Goal: Transaction & Acquisition: Subscribe to service/newsletter

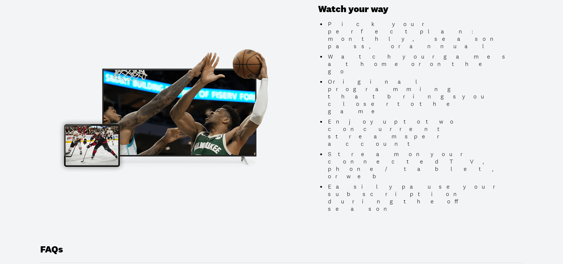
scroll to position [569, 0]
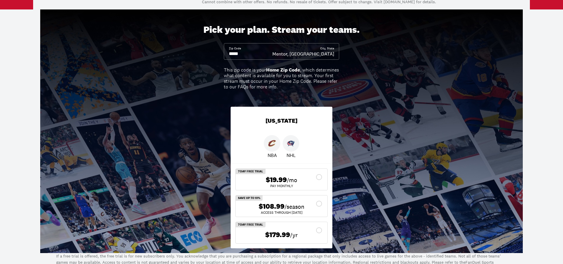
scroll to position [48, 0]
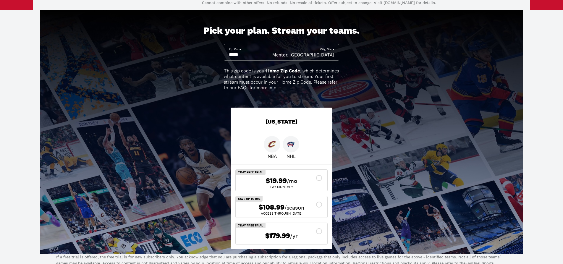
click at [248, 56] on input at bounding box center [250, 54] width 43 height 7
drag, startPoint x: 245, startPoint y: 54, endPoint x: 230, endPoint y: 54, distance: 15.4
click at [230, 54] on input at bounding box center [250, 54] width 43 height 7
drag, startPoint x: 228, startPoint y: 54, endPoint x: 245, endPoint y: 54, distance: 16.6
click at [245, 54] on div "Zip Code City, State [GEOGRAPHIC_DATA], [GEOGRAPHIC_DATA]" at bounding box center [281, 52] width 115 height 17
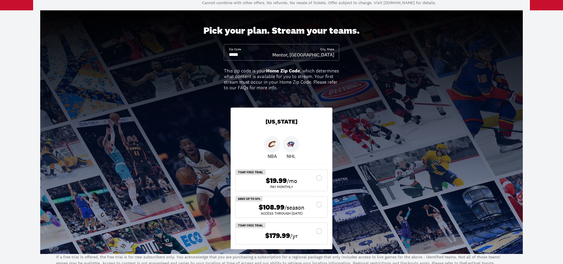
click at [245, 54] on input at bounding box center [250, 54] width 43 height 7
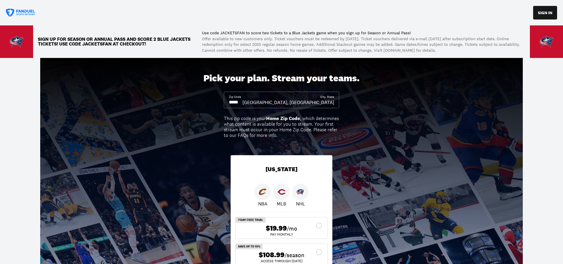
scroll to position [0, 0]
drag, startPoint x: 243, startPoint y: 102, endPoint x: 223, endPoint y: 101, distance: 19.9
click at [224, 102] on div "Zip Code ***** City, State [GEOGRAPHIC_DATA], [GEOGRAPHIC_DATA]" at bounding box center [281, 100] width 115 height 17
type input "*****"
click at [202, 139] on div "Pick your plan. Stream your teams. Zip Code ***** City, State Mentor, [GEOGRAPH…" at bounding box center [281, 179] width 563 height 243
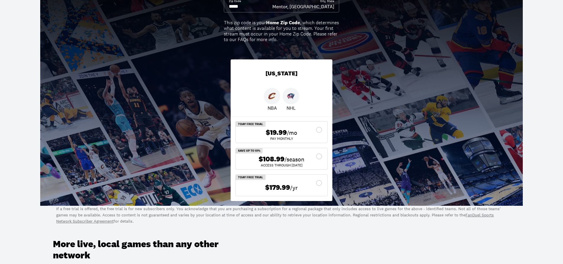
scroll to position [96, 0]
click at [319, 155] on div "$108.99 /season" at bounding box center [282, 159] width 82 height 9
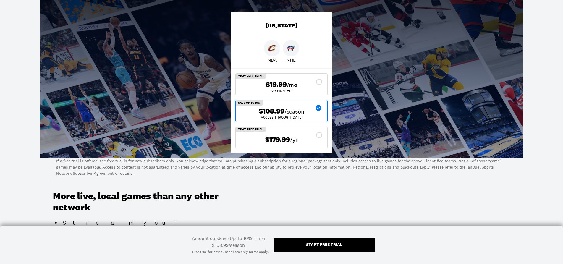
scroll to position [143, 0]
